Goal: Contribute content

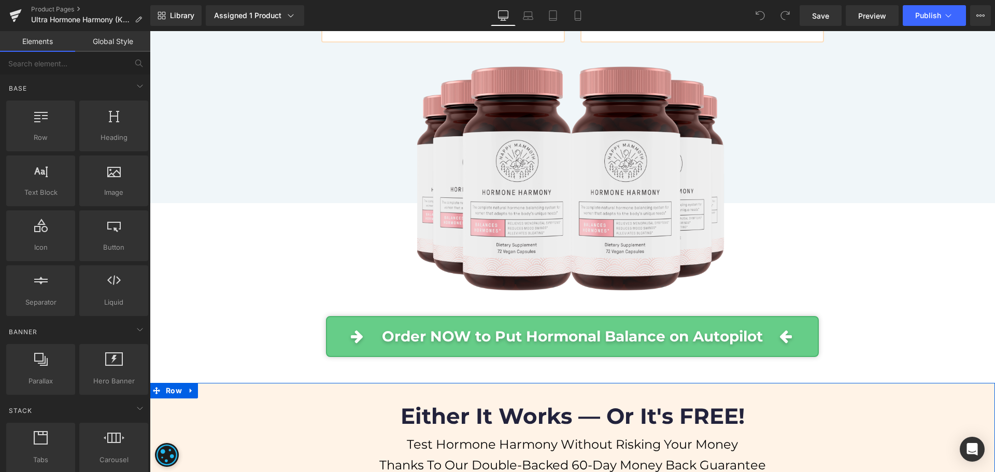
scroll to position [6787, 0]
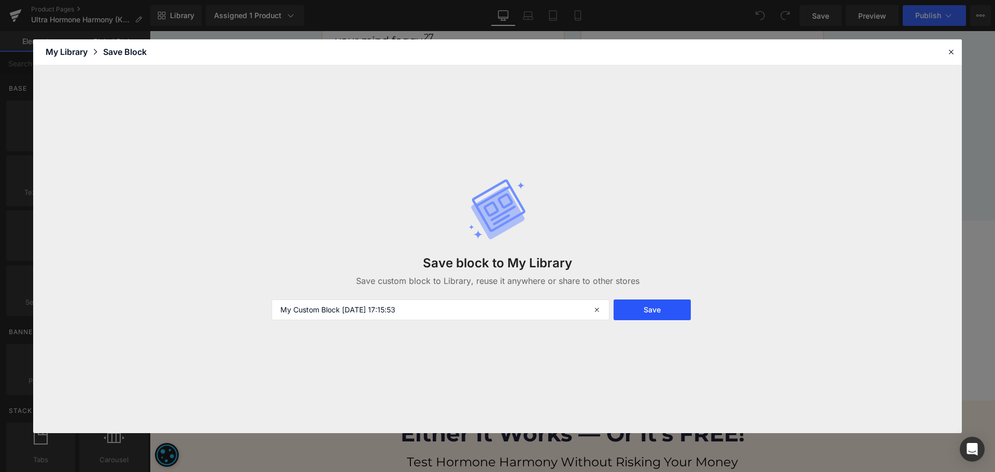
click at [643, 320] on button "Save" at bounding box center [651, 309] width 77 height 21
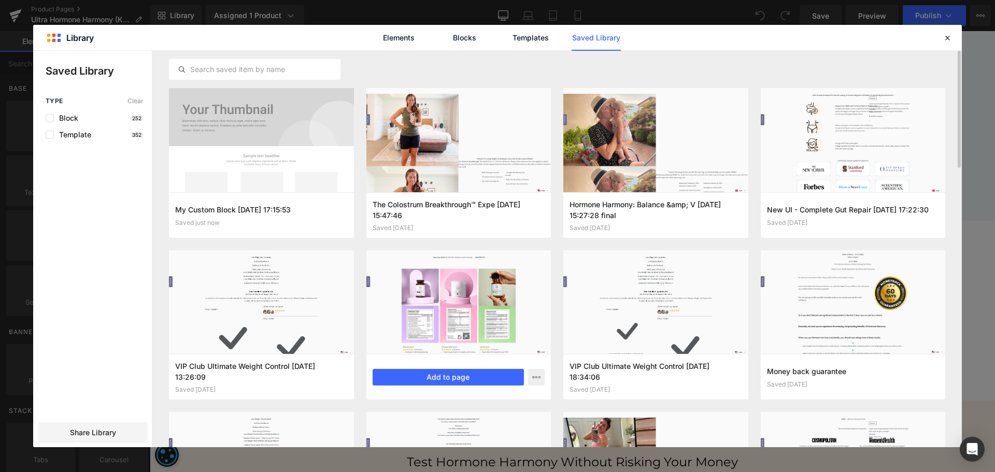
click at [95, 427] on span "Share Library" at bounding box center [93, 432] width 46 height 10
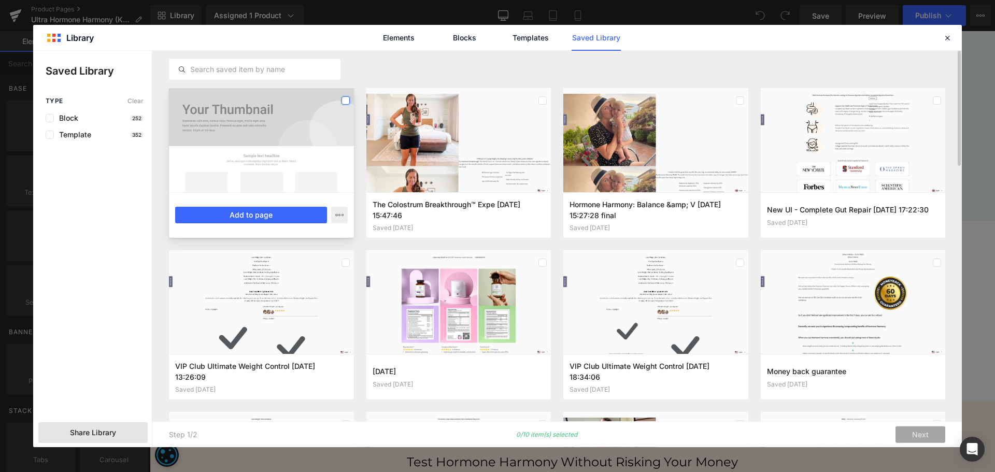
click at [346, 103] on label at bounding box center [345, 100] width 8 height 8
click at [303, 216] on button "Add to page" at bounding box center [251, 215] width 152 height 17
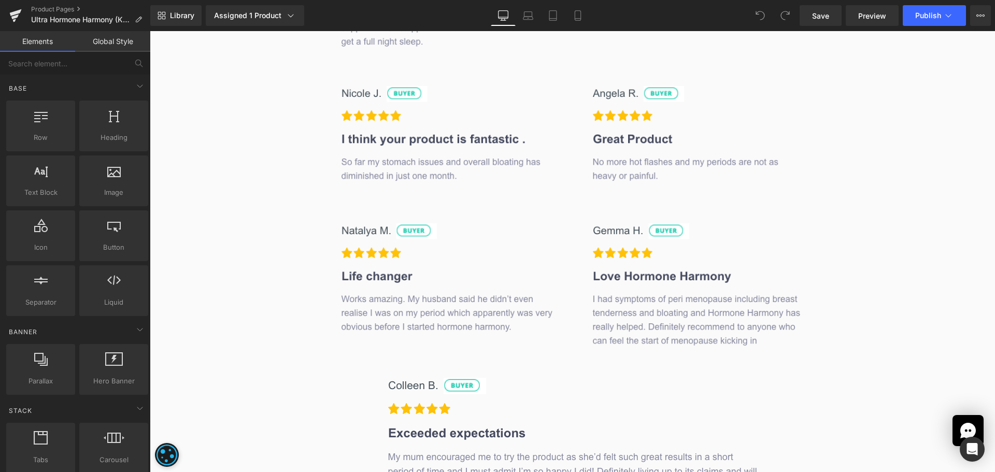
scroll to position [13251, 0]
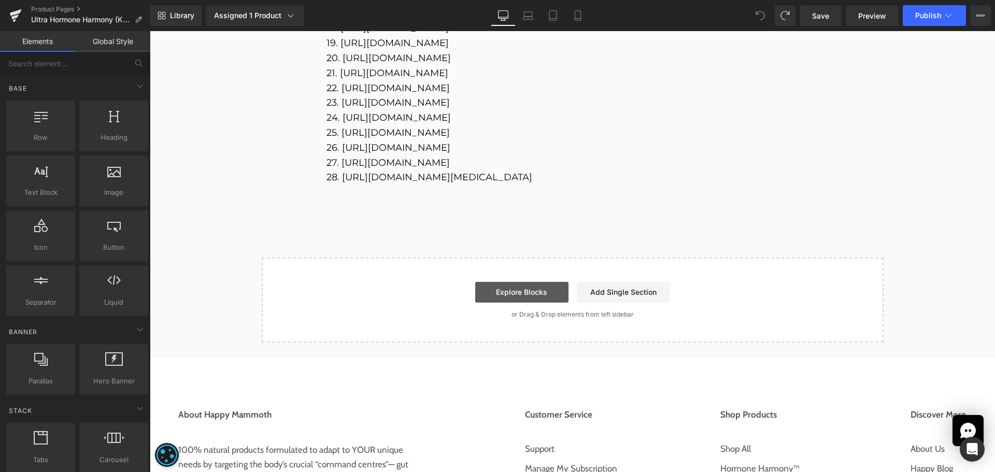
click at [518, 282] on link "Explore Blocks" at bounding box center [521, 292] width 93 height 21
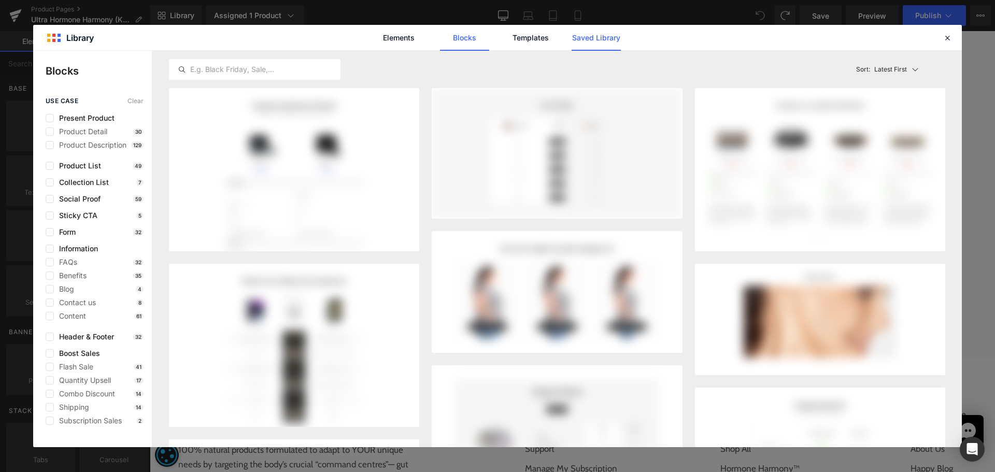
click at [583, 35] on link "Saved Library" at bounding box center [595, 38] width 49 height 26
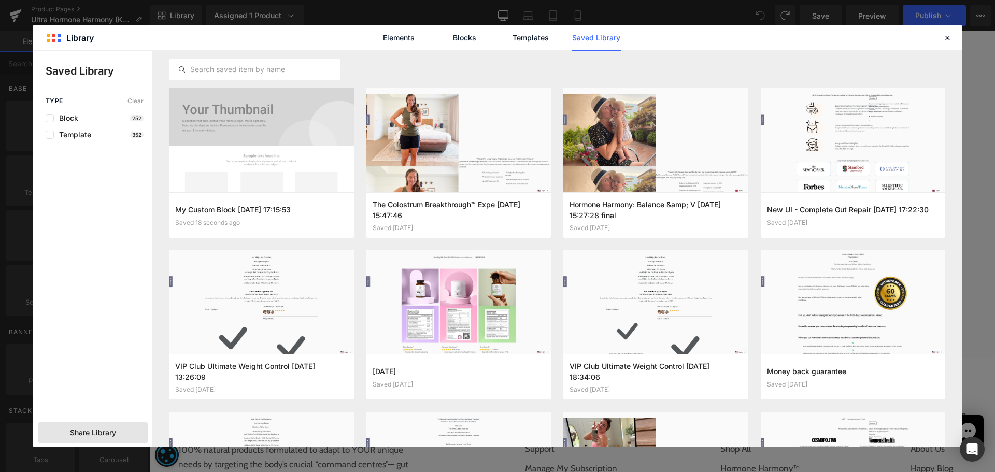
click at [116, 429] on span "Share Library" at bounding box center [93, 432] width 46 height 10
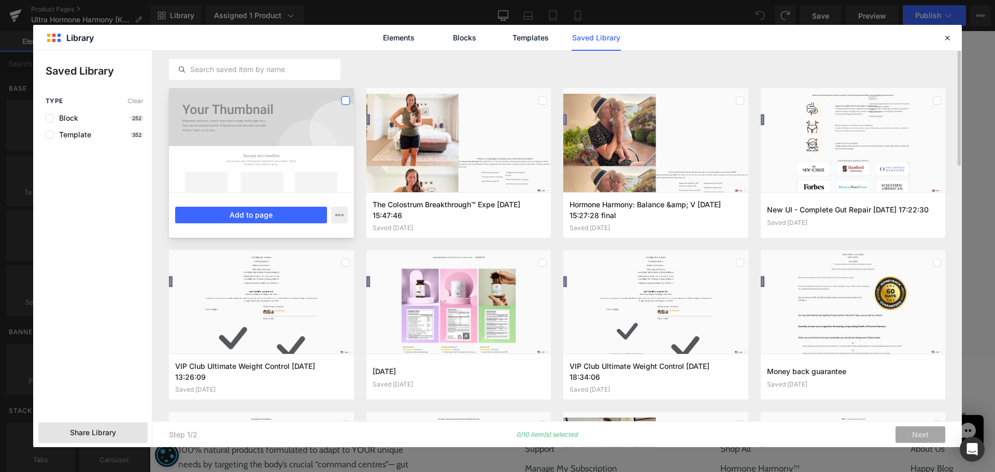
click at [348, 96] on label at bounding box center [345, 100] width 8 height 8
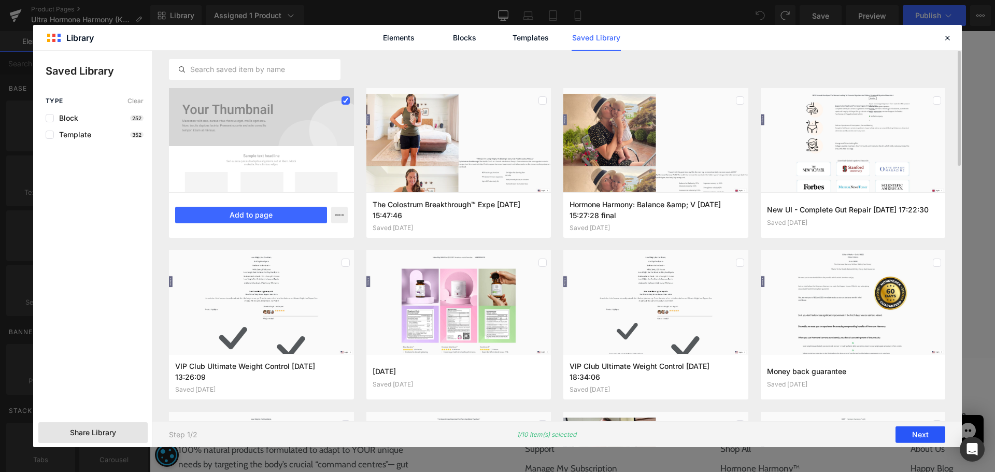
click at [926, 438] on button "Next" at bounding box center [920, 434] width 50 height 17
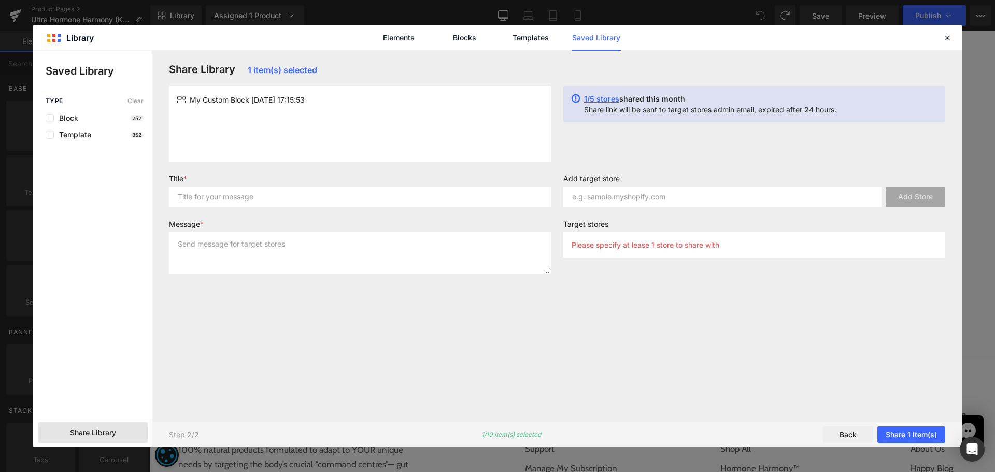
click at [407, 164] on div "Share Library 1 item(s) selected My Custom Block [DATE] 17:15:53 1/5 stores sha…" at bounding box center [557, 236] width 789 height 346
click at [404, 121] on div "My Custom Block [DATE] 17:15:53" at bounding box center [360, 124] width 382 height 76
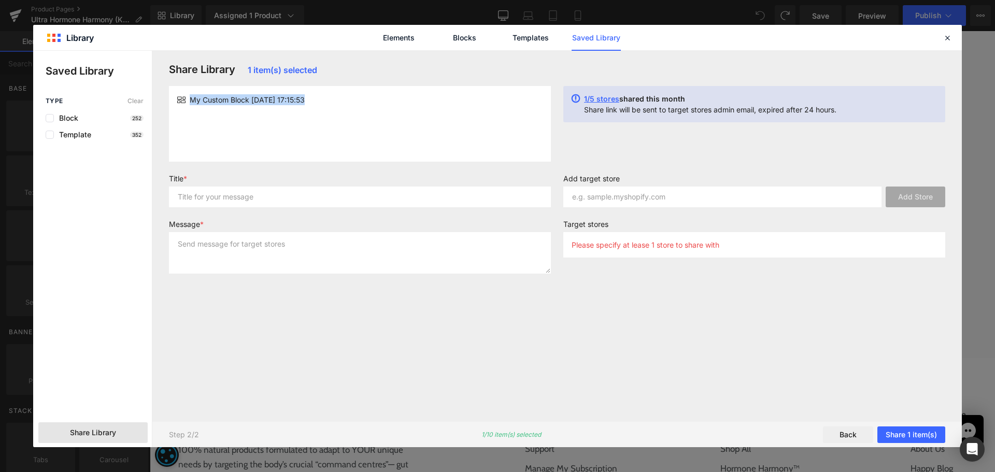
click at [404, 121] on div "My Custom Block [DATE] 17:15:53" at bounding box center [360, 124] width 382 height 76
copy div "My Custom Block [DATE] 17:15:53"
click at [347, 200] on input "text" at bounding box center [360, 197] width 382 height 21
paste input "My Custom Block [DATE] 17:15:53"
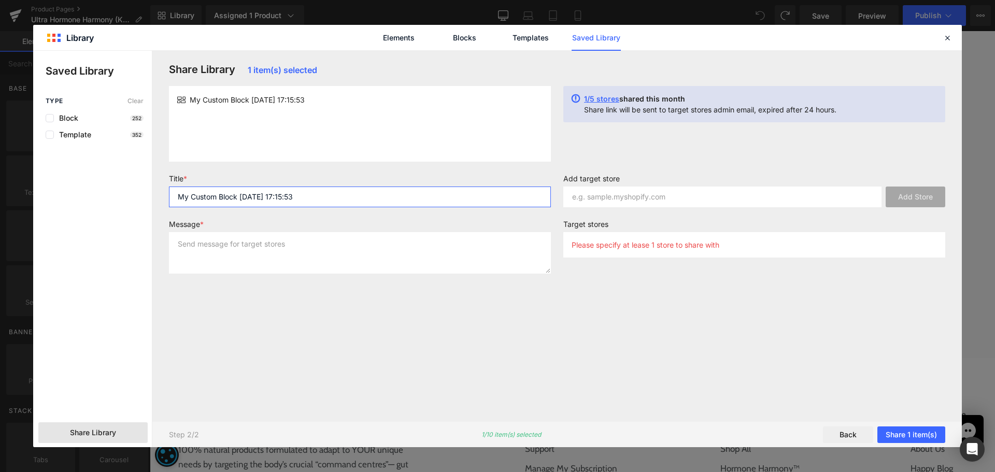
type input "My Custom Block [DATE] 17:15:53"
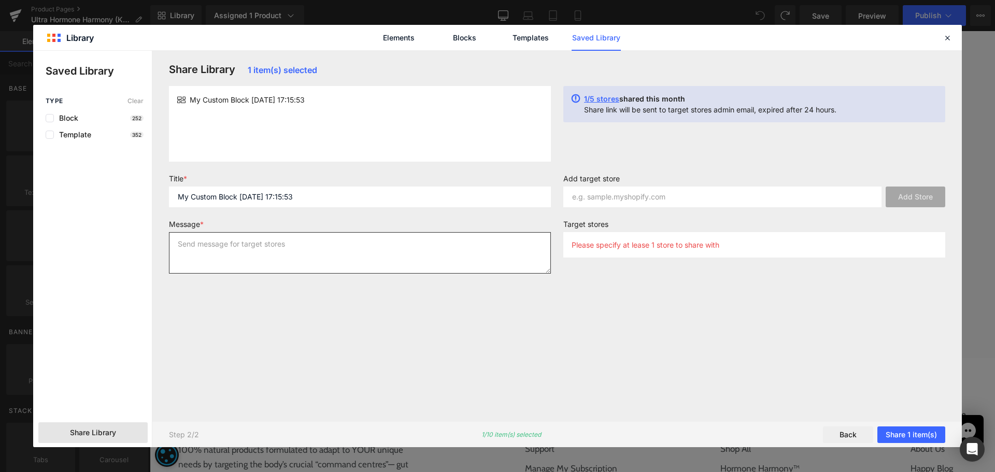
click at [327, 262] on textarea at bounding box center [360, 252] width 382 height 41
paste textarea "My Custom Block [DATE] 17:15:53"
type textarea "My Custom Block [DATE] 17:15:53"
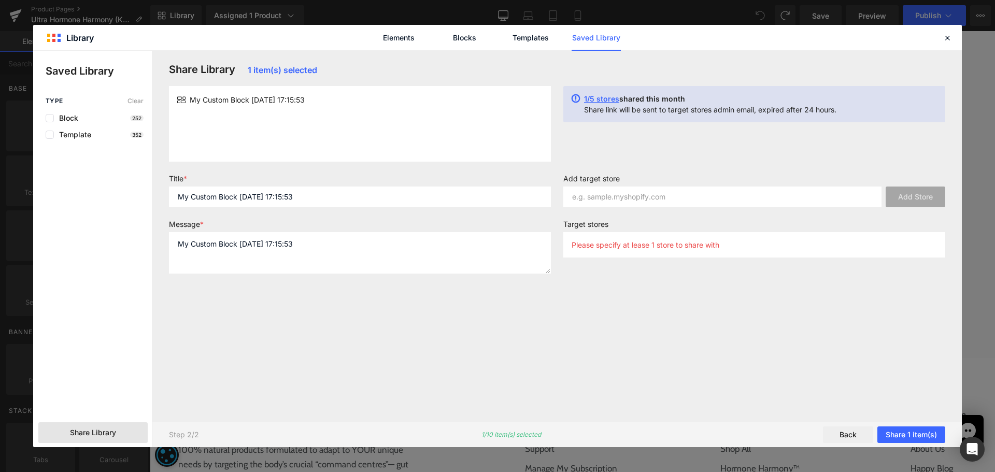
click at [660, 208] on div "Add target store Add Store" at bounding box center [754, 194] width 394 height 41
click at [661, 204] on input "text" at bounding box center [722, 197] width 318 height 21
paste input "happy-mammoth"
type input "happy-mammoth"
click at [926, 199] on button "Add Store" at bounding box center [915, 197] width 60 height 21
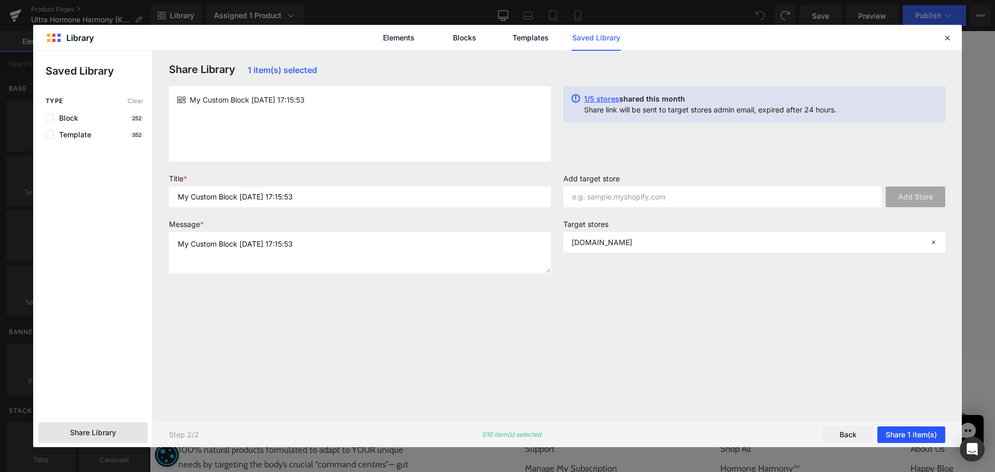
click at [910, 428] on button "Share 1 item(s)" at bounding box center [911, 434] width 68 height 17
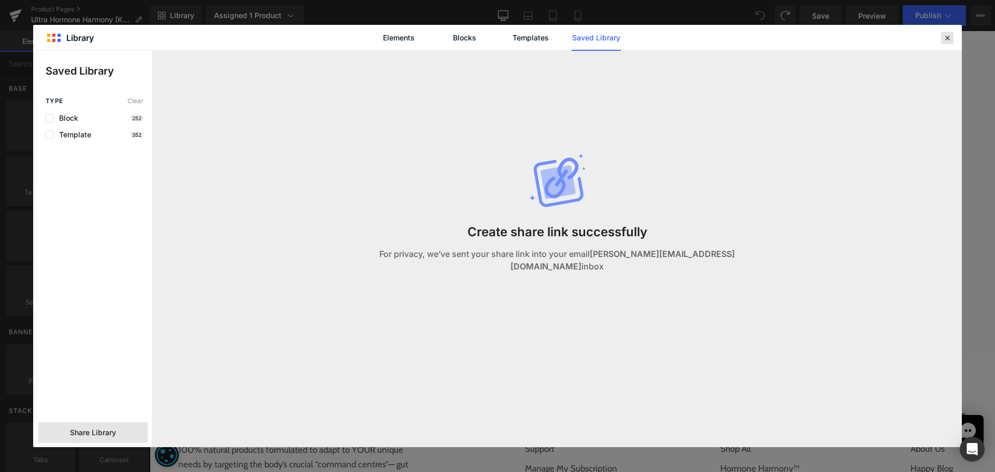
click at [948, 42] on div at bounding box center [947, 38] width 12 height 12
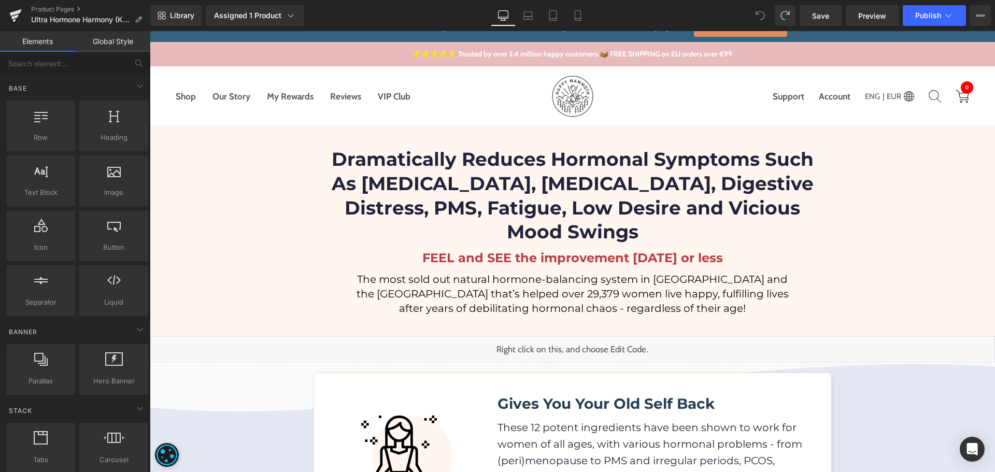
scroll to position [0, 0]
